Goal: Task Accomplishment & Management: Use online tool/utility

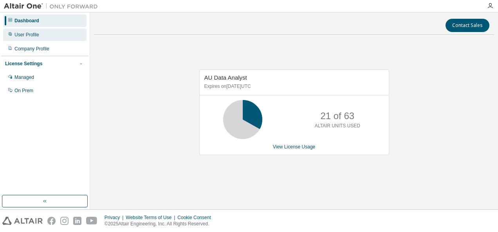
click at [31, 36] on div "User Profile" at bounding box center [26, 35] width 25 height 6
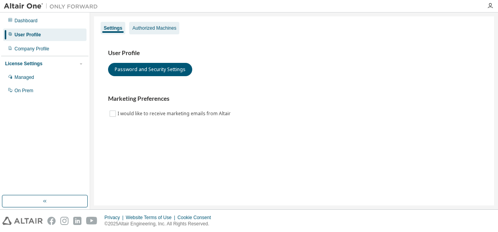
drag, startPoint x: 117, startPoint y: 28, endPoint x: 157, endPoint y: 27, distance: 39.6
click at [157, 27] on div "Dashboard User Profile Company Profile License Settings Managed On Prem Setting…" at bounding box center [249, 111] width 498 height 197
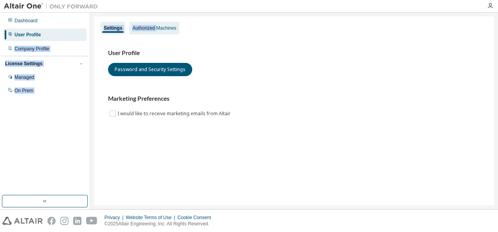
click at [156, 27] on div "Settings Authorized Machines" at bounding box center [294, 28] width 391 height 14
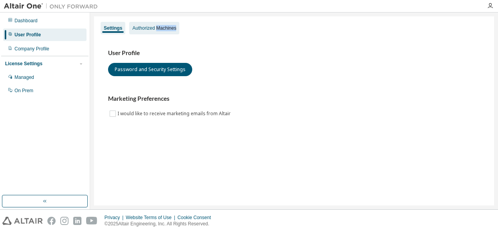
click at [145, 30] on div "Authorized Machines" at bounding box center [154, 28] width 44 height 6
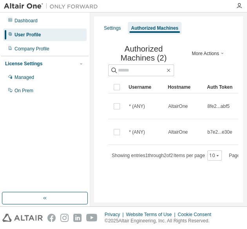
click at [210, 27] on div "Settings Authorized Machines" at bounding box center [168, 28] width 139 height 14
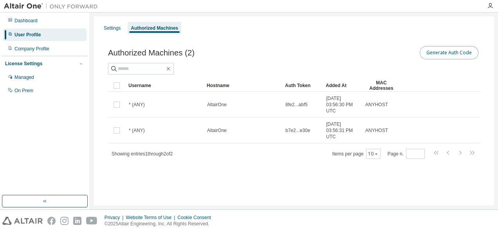
click at [454, 52] on button "Generate Auth Code" at bounding box center [448, 52] width 59 height 13
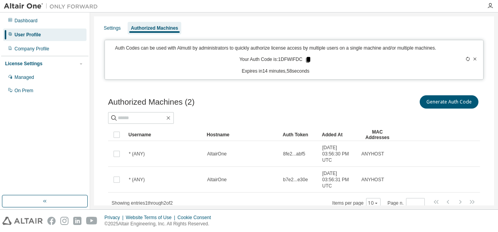
click at [306, 59] on icon at bounding box center [308, 59] width 4 height 5
click at [307, 59] on icon at bounding box center [308, 59] width 4 height 5
click at [306, 61] on icon at bounding box center [308, 59] width 4 height 5
click at [324, 58] on div "Auth Codes can be used with Almutil by administrators to quickly authorize lice…" at bounding box center [276, 60] width 332 height 30
